Goal: Navigation & Orientation: Find specific page/section

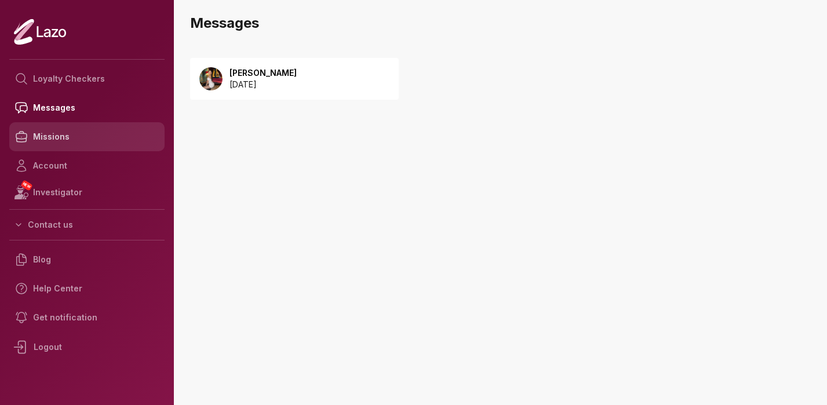
click at [64, 136] on link "Missions" at bounding box center [86, 136] width 155 height 29
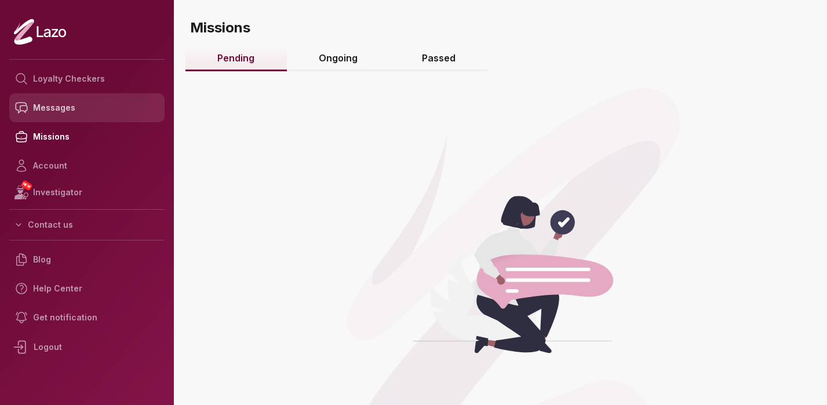
click at [82, 111] on link "Messages" at bounding box center [86, 107] width 155 height 29
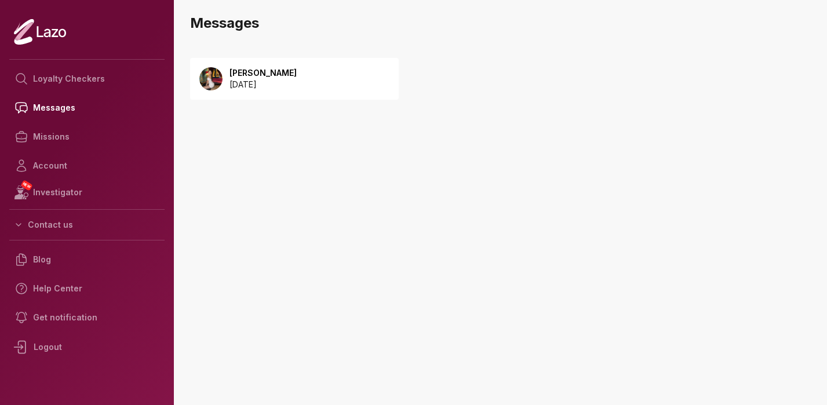
click at [309, 78] on div "[PERSON_NAME] [DATE]" at bounding box center [294, 79] width 209 height 42
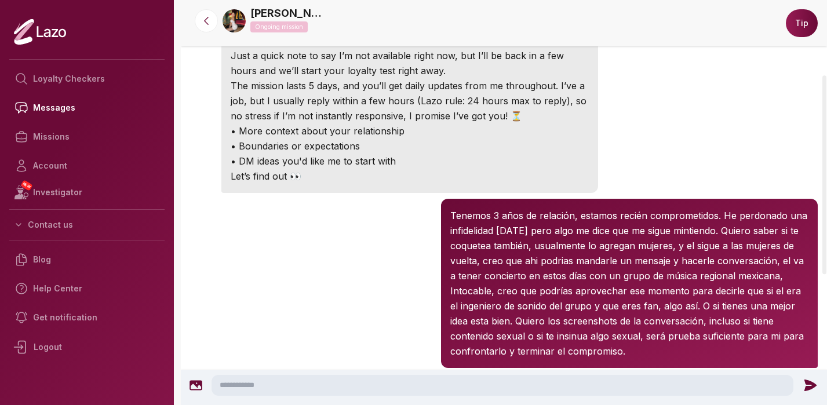
scroll to position [216, 0]
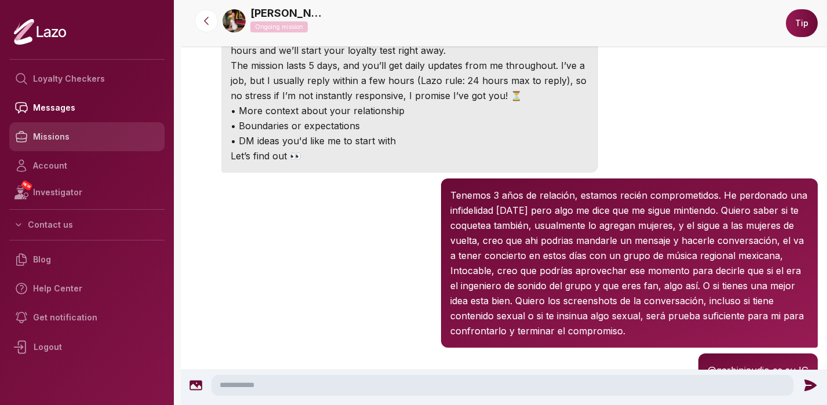
click at [99, 132] on link "Missions" at bounding box center [86, 136] width 155 height 29
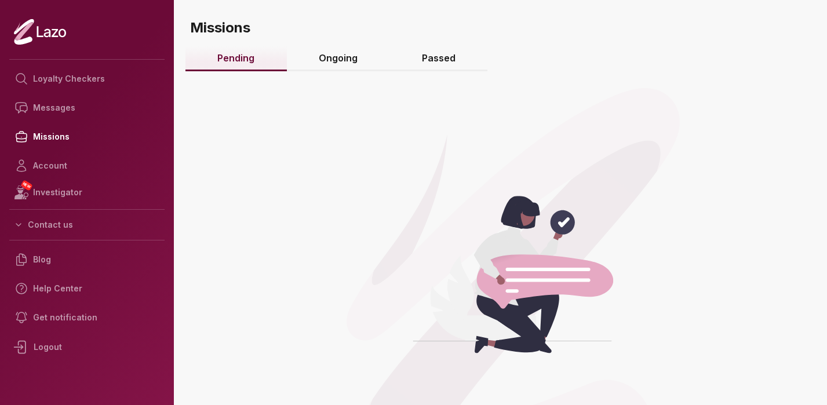
click at [352, 63] on link "Ongoing" at bounding box center [338, 58] width 103 height 25
